Goal: Check status: Check status

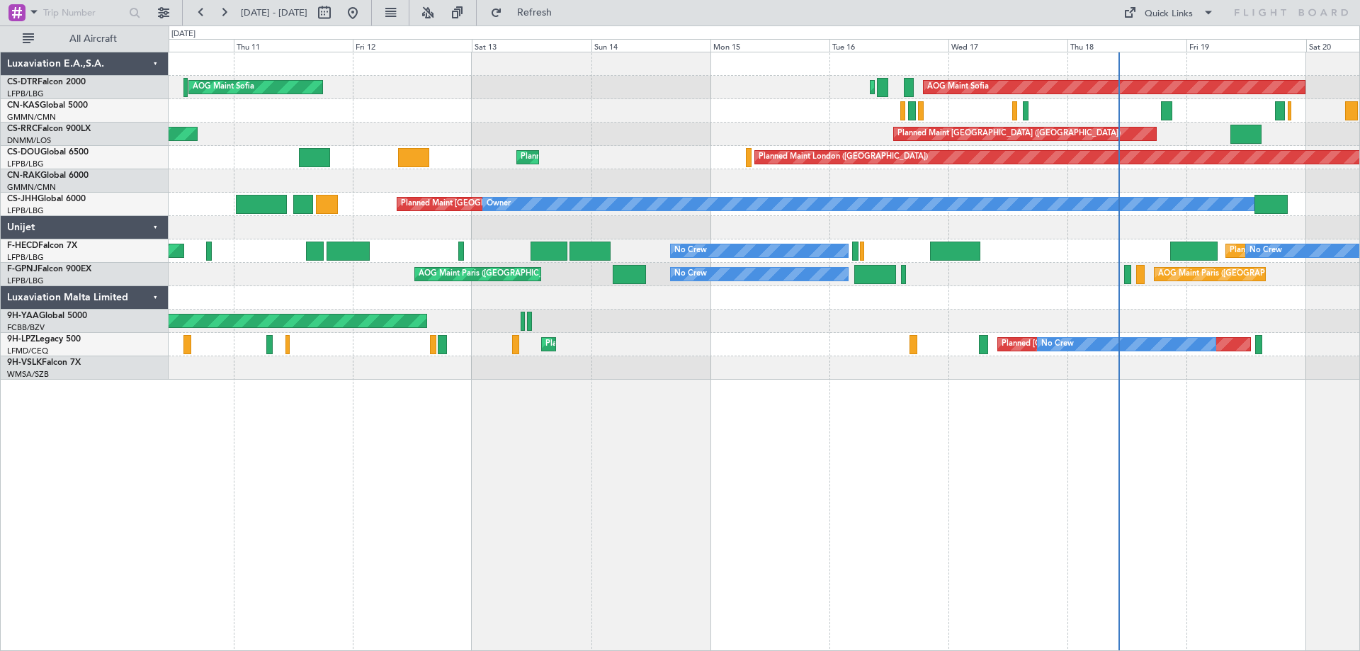
click at [1359, 458] on div "AOG Maint Sofia Planned Maint Sofia AOG Maint Sofia Planned Maint Mugla (Dalama…" at bounding box center [765, 351] width 1192 height 599
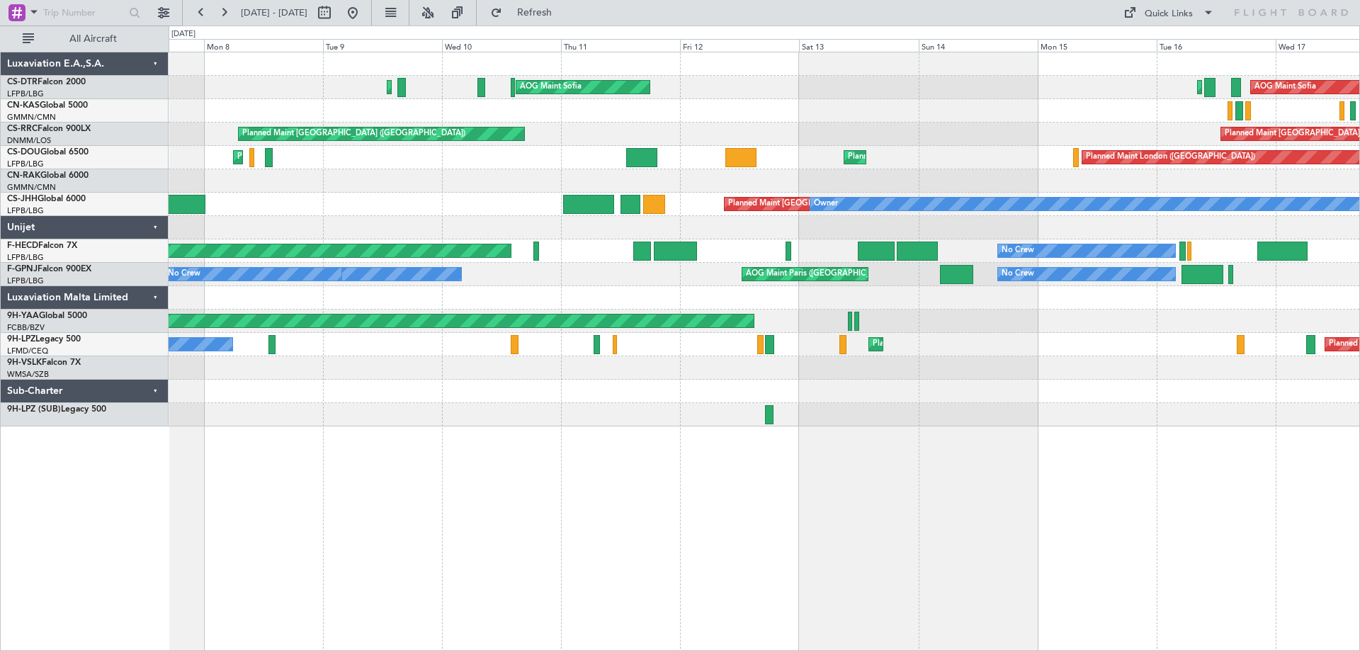
click at [641, 460] on div "AOG Maint Sofia Planned Maint Sofia AOG Maint Sofia Planned Maint Mugla (Dalama…" at bounding box center [765, 351] width 1192 height 599
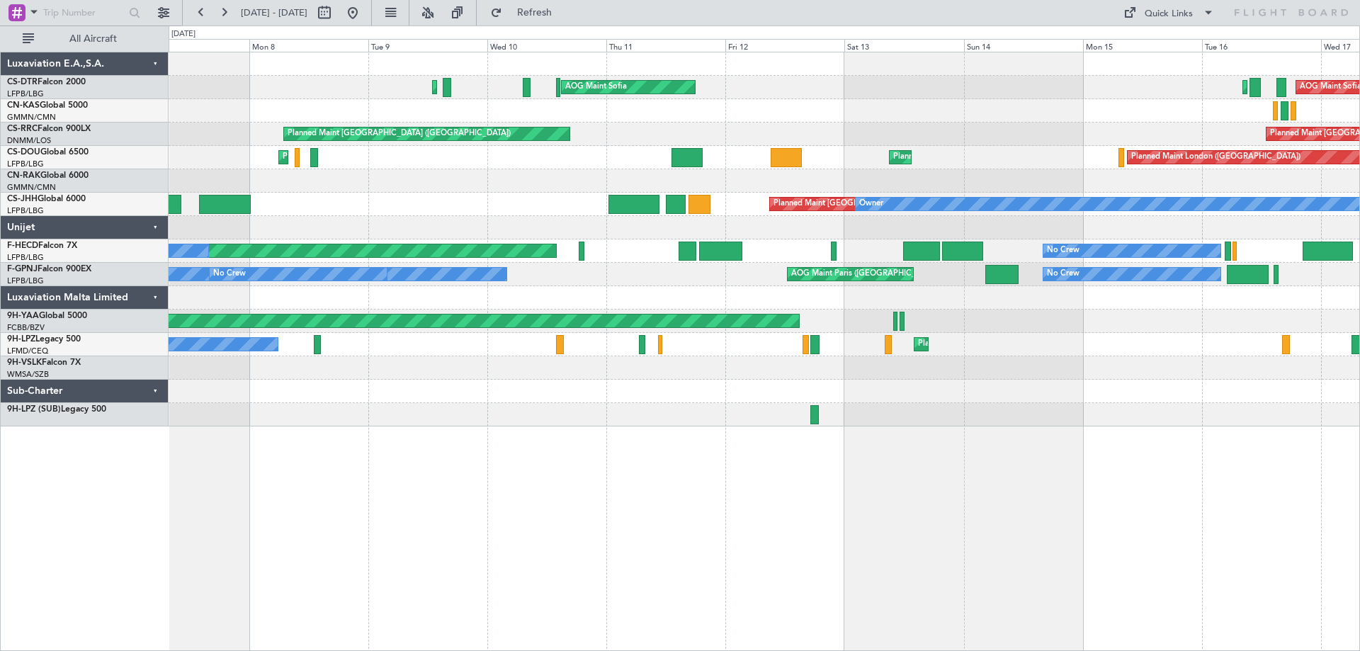
click at [885, 456] on div "AOG Maint Sofia Planned Maint Sofia AOG Maint Sofia Planned Maint Mugla (Dalama…" at bounding box center [765, 351] width 1192 height 599
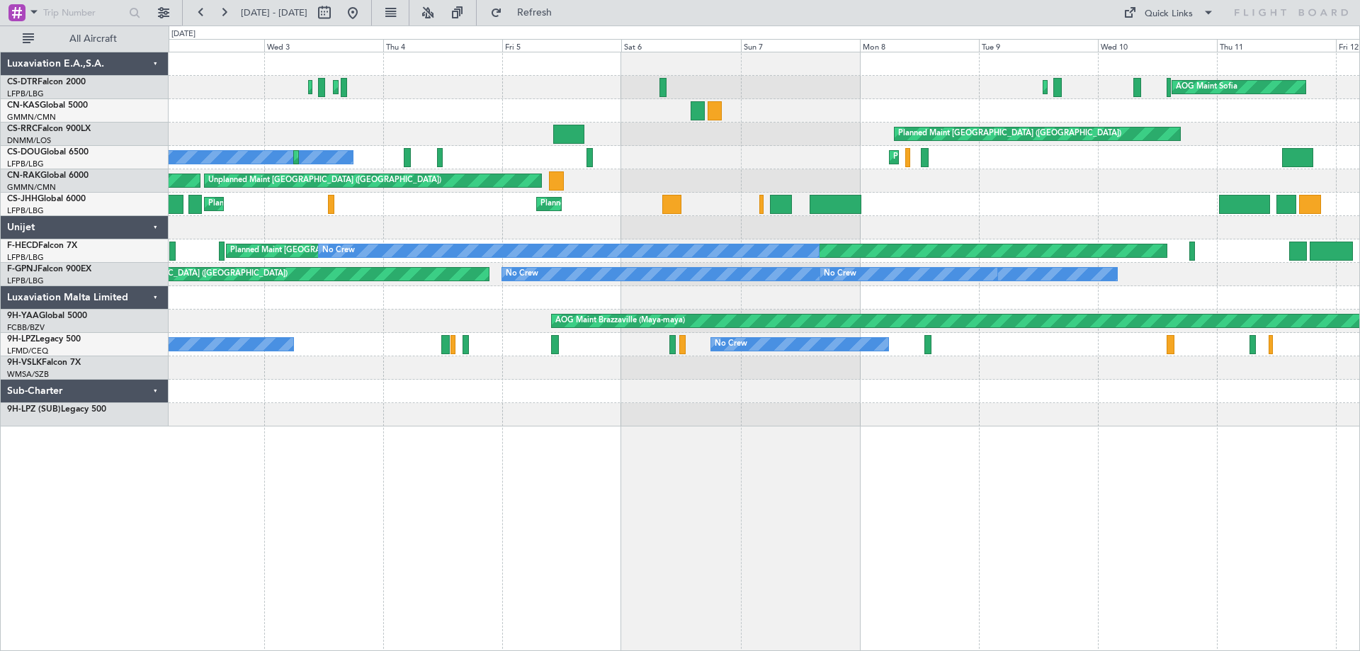
click at [764, 485] on div "AOG Maint Sofia Planned Maint Mugla (Dalaman) Planned Maint Istanbul (Ataturk) …" at bounding box center [765, 351] width 1192 height 599
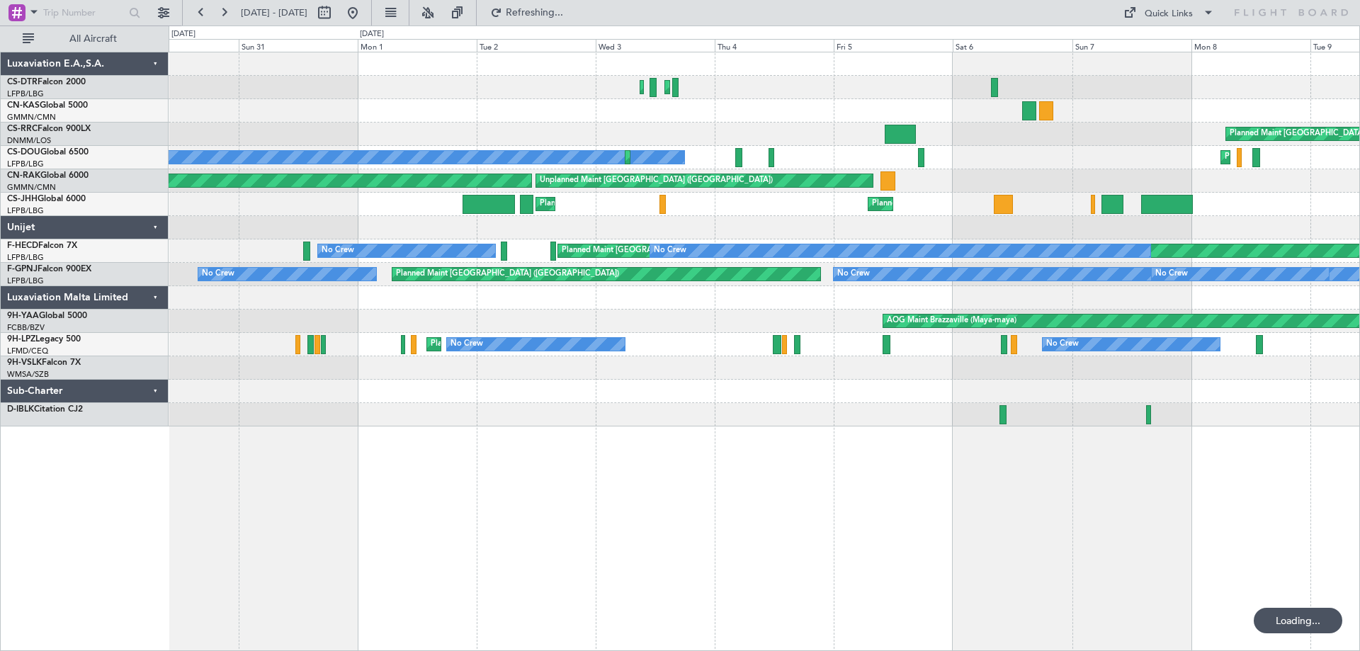
click at [616, 416] on div at bounding box center [764, 414] width 1191 height 23
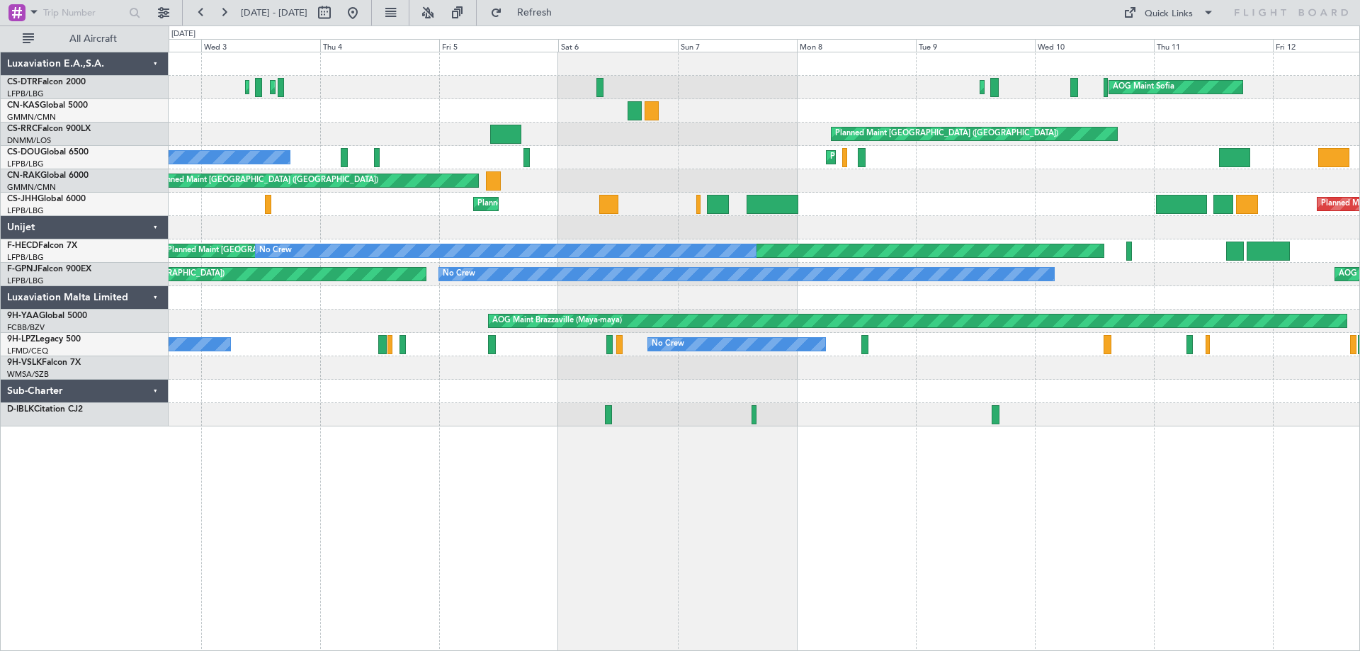
click at [761, 373] on div at bounding box center [764, 367] width 1191 height 23
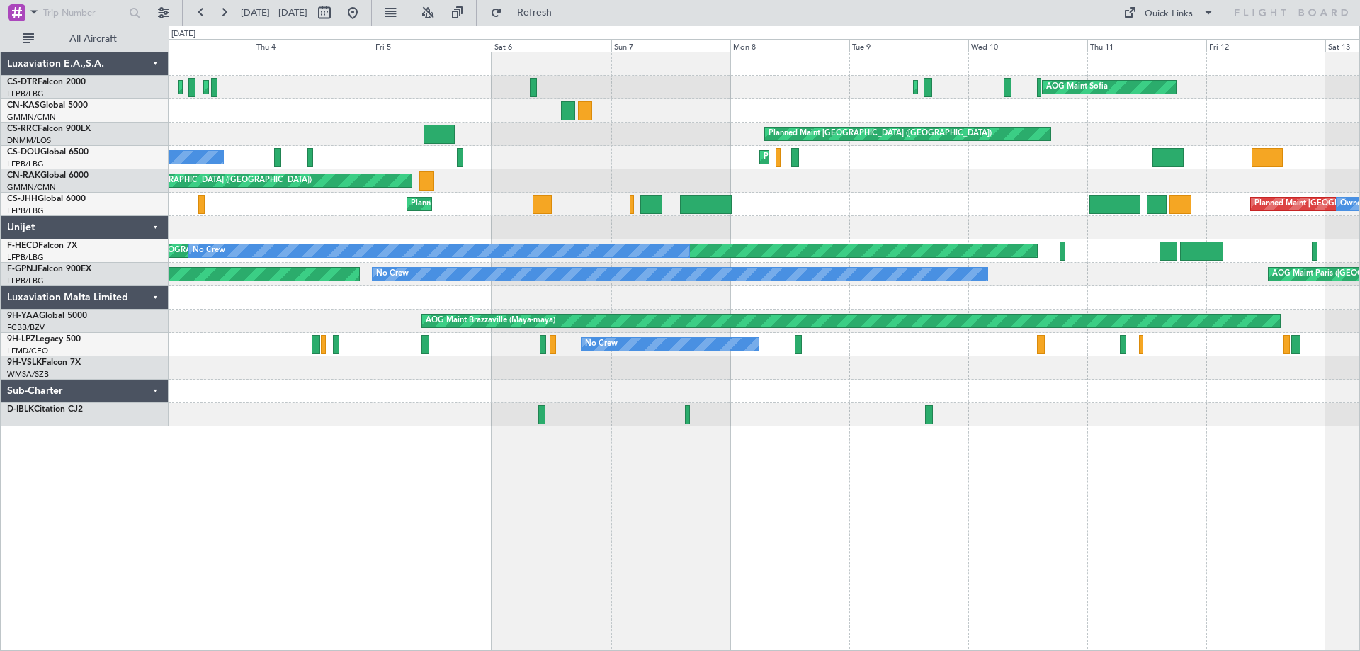
click at [774, 378] on div at bounding box center [764, 367] width 1191 height 23
